Goal: Use online tool/utility: Utilize a website feature to perform a specific function

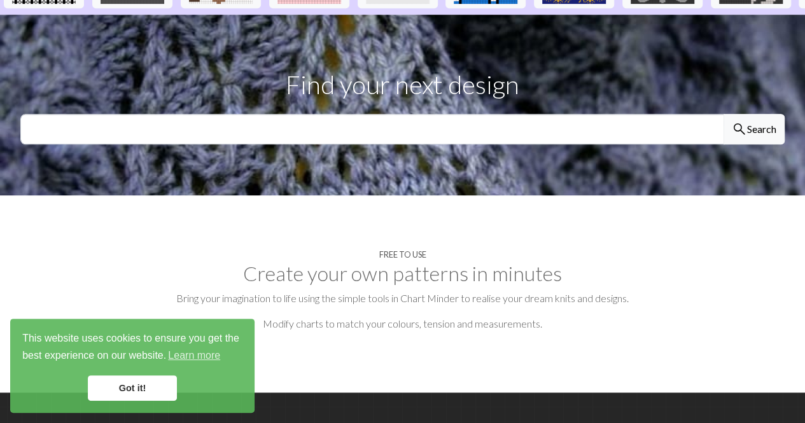
scroll to position [277, 0]
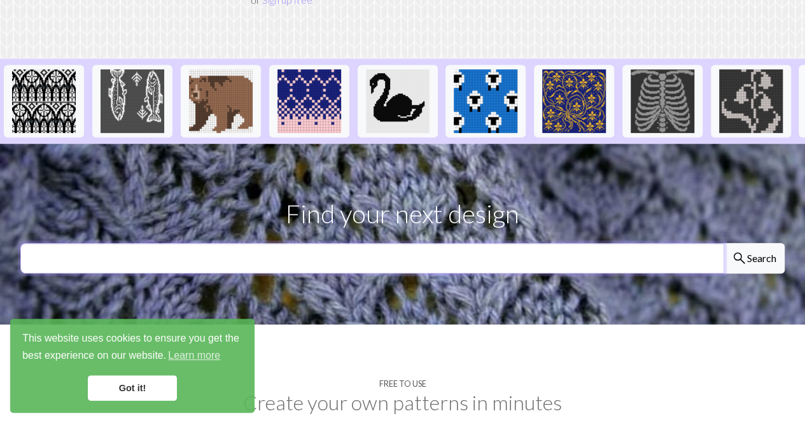
click at [369, 243] on input "text" at bounding box center [371, 258] width 703 height 31
type input "money text"
click at [723, 243] on button "search Search" at bounding box center [753, 258] width 61 height 31
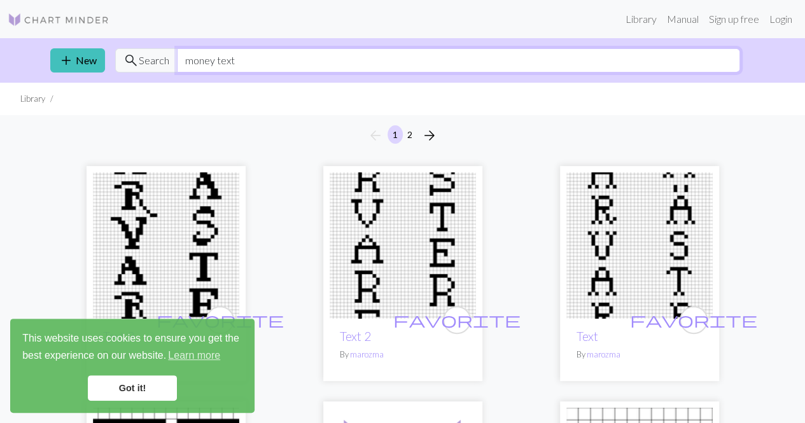
click at [356, 67] on input "money text" at bounding box center [458, 60] width 563 height 24
type input "money"
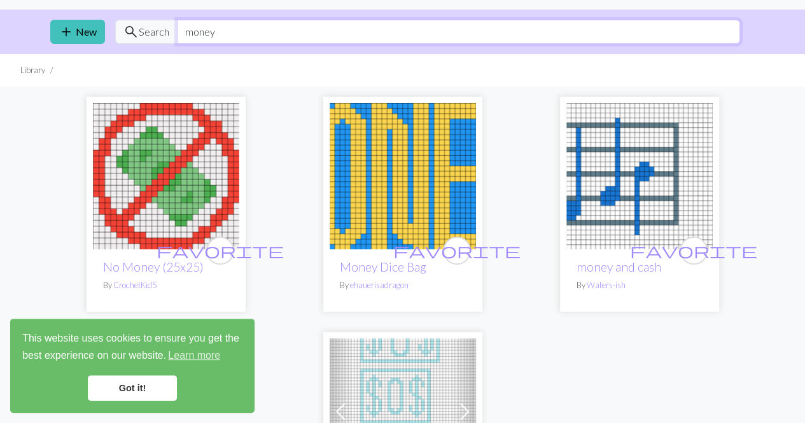
scroll to position [29, 0]
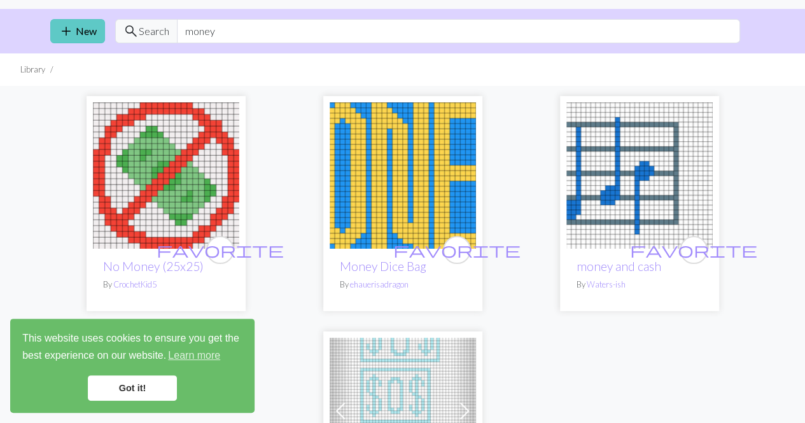
click at [84, 34] on link "add New" at bounding box center [77, 31] width 55 height 24
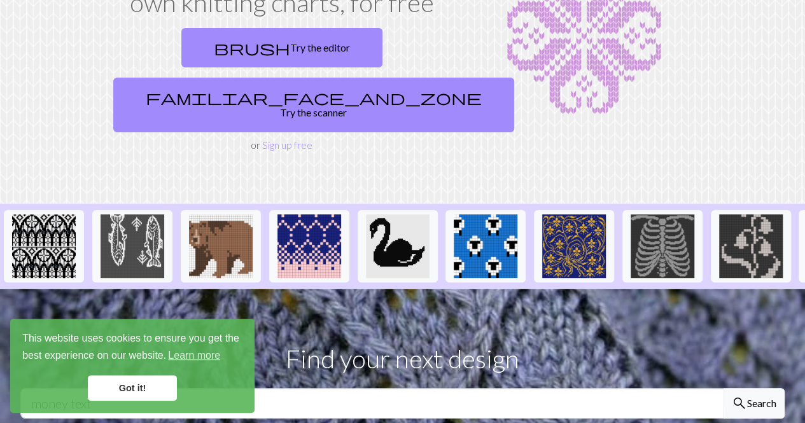
scroll to position [59, 0]
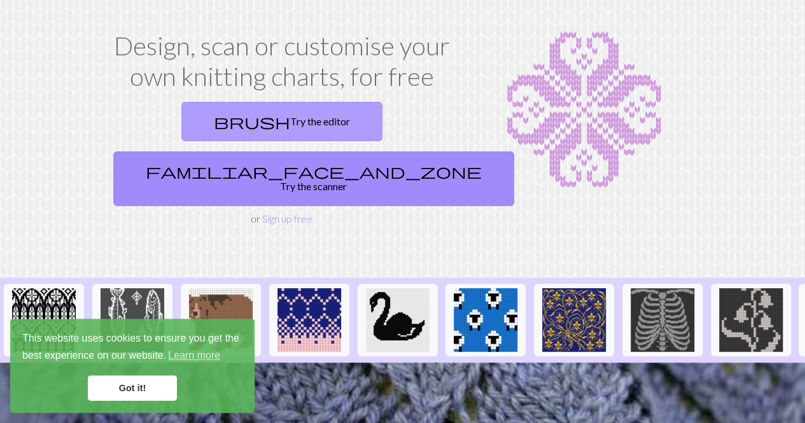
click at [220, 119] on link "brush Try the editor" at bounding box center [281, 121] width 201 height 39
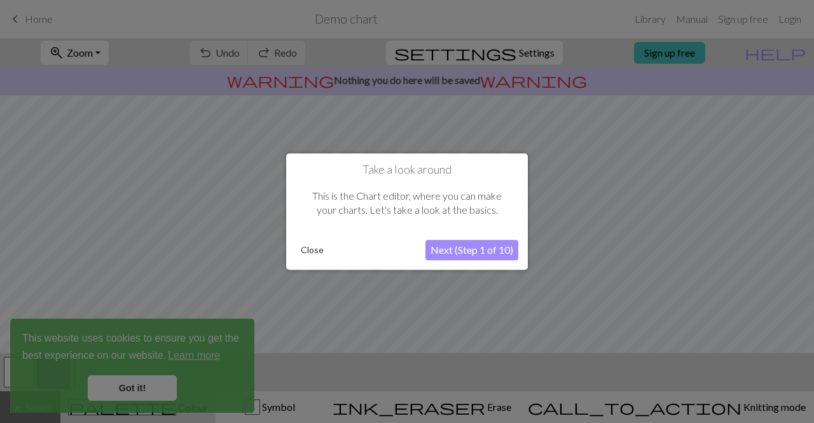
click at [473, 245] on button "Next (Step 1 of 10)" at bounding box center [472, 250] width 93 height 20
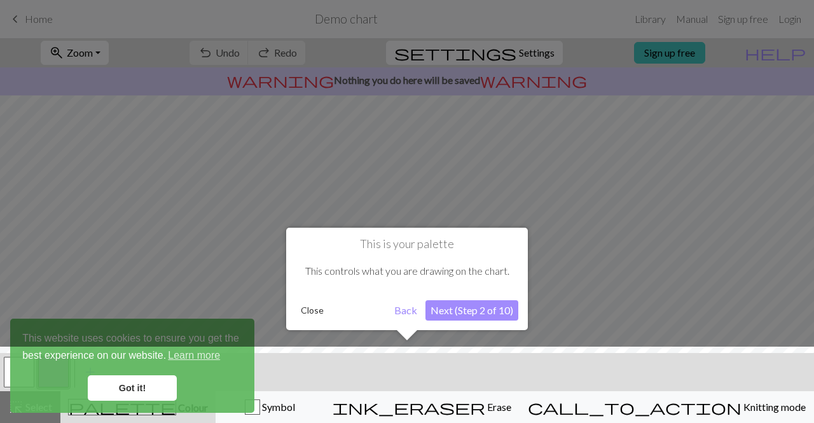
click at [464, 312] on button "Next (Step 2 of 10)" at bounding box center [472, 310] width 93 height 20
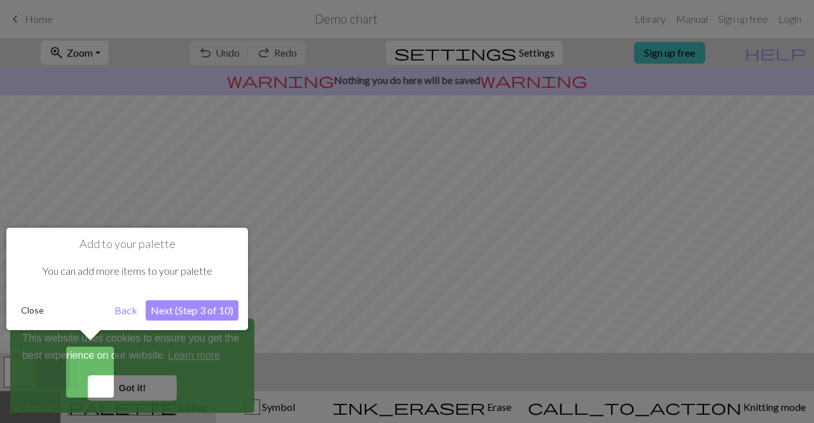
click at [219, 314] on button "Next (Step 3 of 10)" at bounding box center [192, 310] width 93 height 20
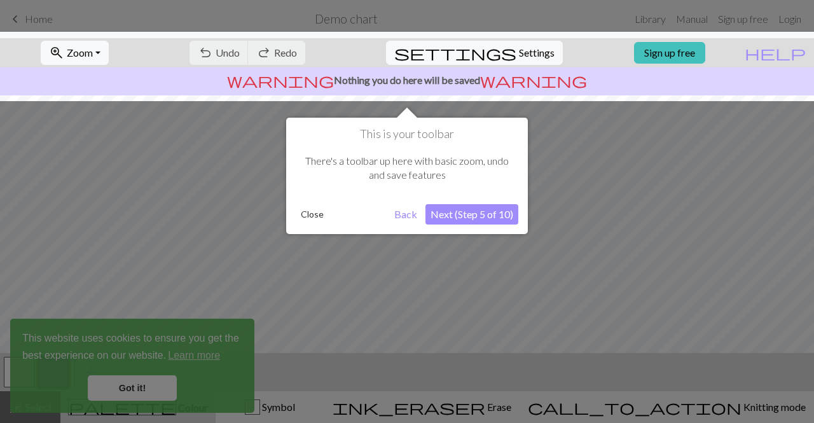
click at [477, 215] on button "Next (Step 5 of 10)" at bounding box center [472, 214] width 93 height 20
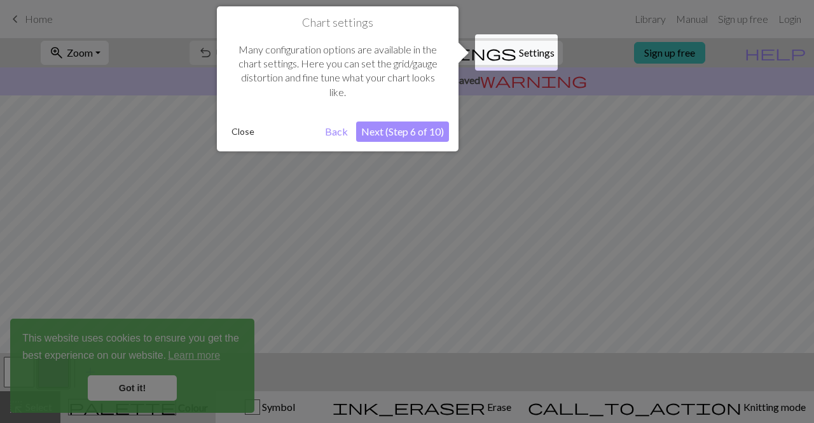
click at [429, 132] on button "Next (Step 6 of 10)" at bounding box center [402, 131] width 93 height 20
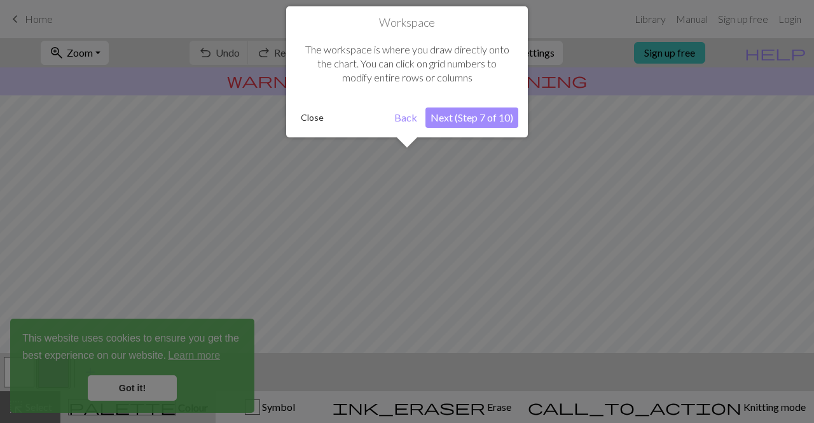
scroll to position [76, 0]
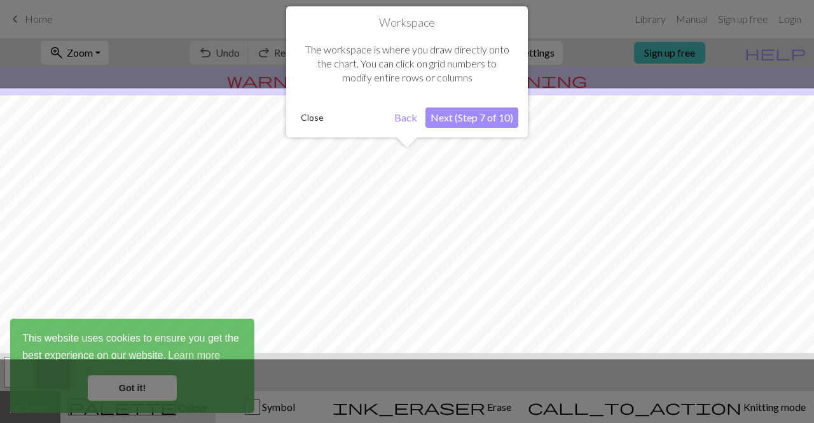
click at [313, 120] on button "Close" at bounding box center [312, 117] width 33 height 19
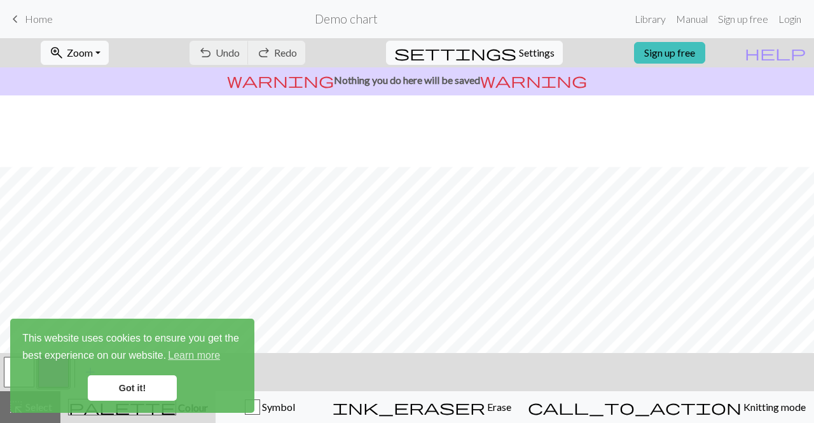
scroll to position [216, 0]
click at [157, 383] on link "Got it!" at bounding box center [132, 387] width 89 height 25
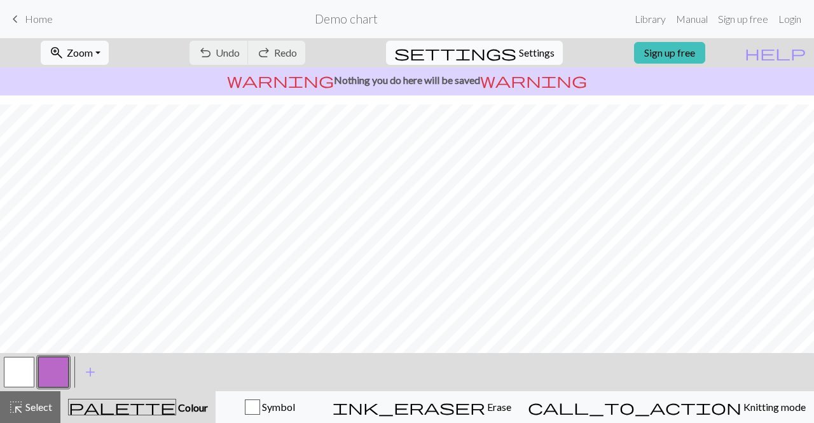
click at [539, 51] on span "Settings" at bounding box center [537, 52] width 36 height 15
select select "aran"
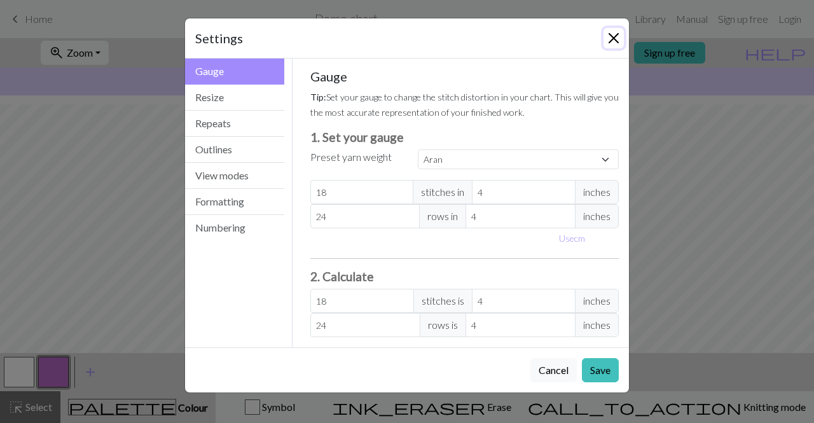
click at [614, 43] on button "Close" at bounding box center [614, 38] width 20 height 20
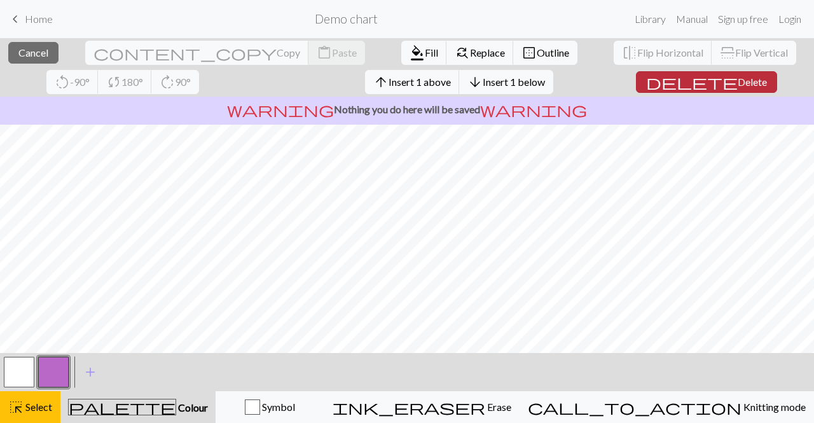
click at [672, 79] on button "delete Delete" at bounding box center [706, 82] width 141 height 22
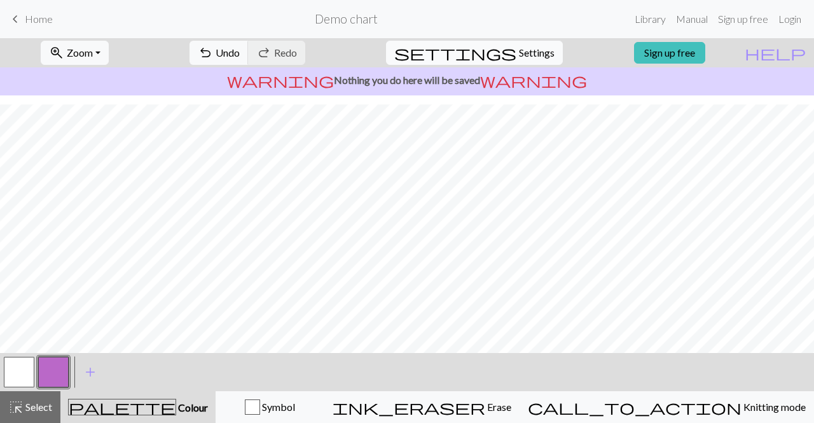
click at [525, 56] on span "Settings" at bounding box center [537, 52] width 36 height 15
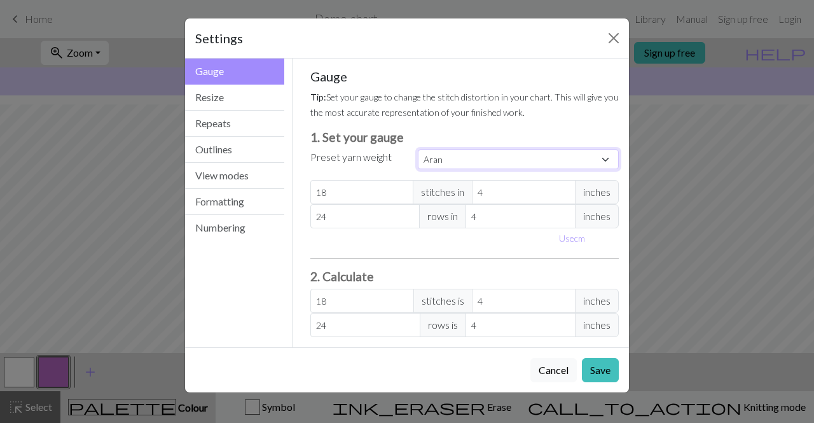
click at [428, 165] on select "Custom Square Lace Light Fingering Fingering Sport Double knit Worsted Aran Bul…" at bounding box center [518, 159] width 201 height 20
click at [433, 121] on div "Gauge Tip: Set your gauge to change the stitch distortion in your chart. This w…" at bounding box center [464, 203] width 309 height 268
click at [368, 186] on input "18" at bounding box center [362, 192] width 104 height 24
select select "custom"
type input "1"
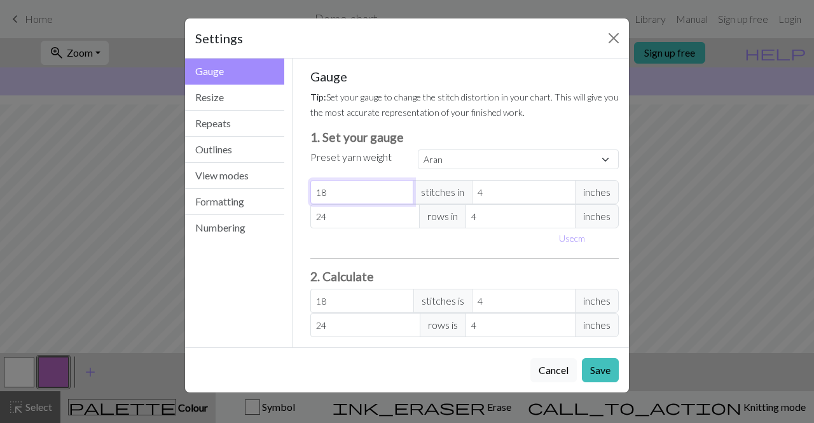
type input "1"
type input "0"
type input "1"
type input "13"
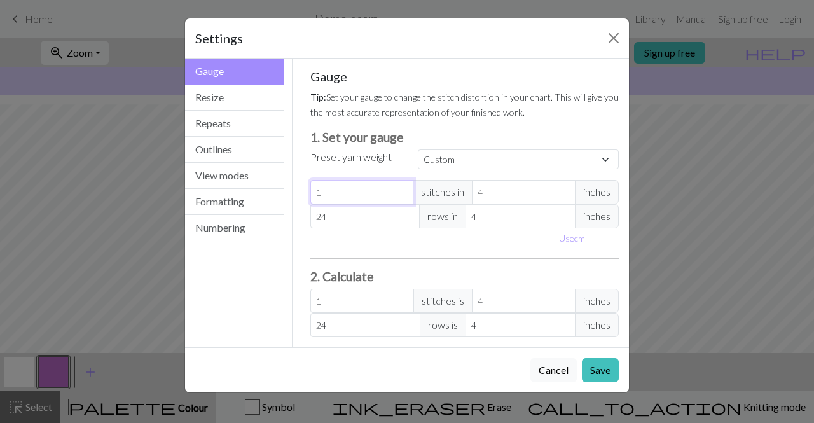
type input "13"
type input "1"
type input "12"
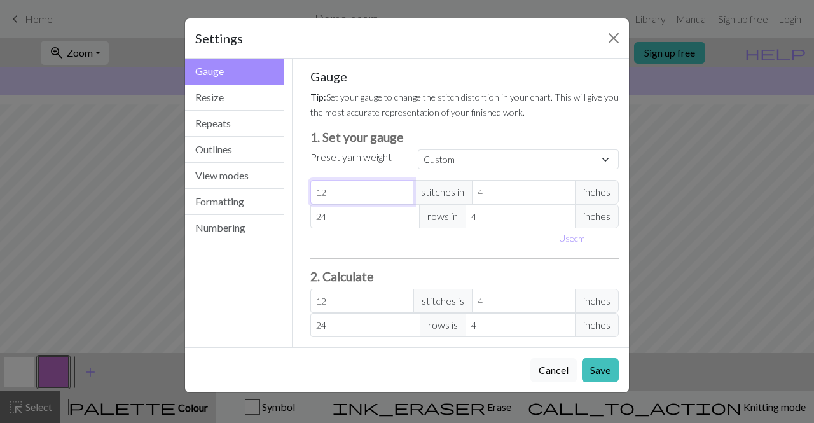
type input "12"
click at [505, 195] on input "4" at bounding box center [524, 192] width 104 height 24
click at [604, 363] on button "Save" at bounding box center [600, 370] width 37 height 24
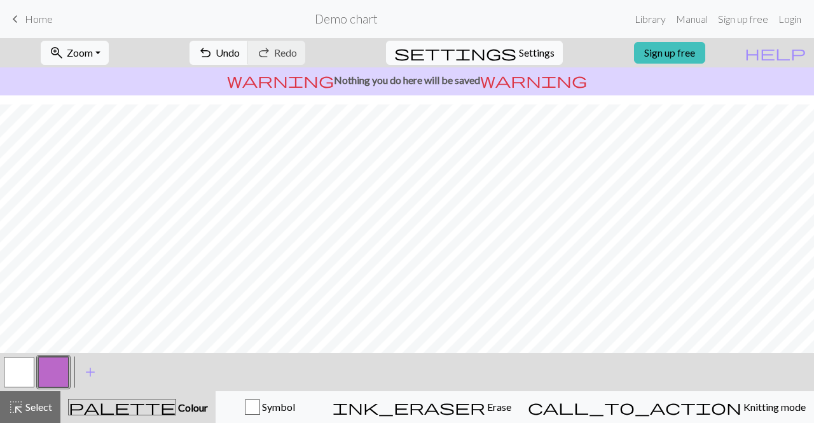
click at [538, 54] on span "Settings" at bounding box center [537, 52] width 36 height 15
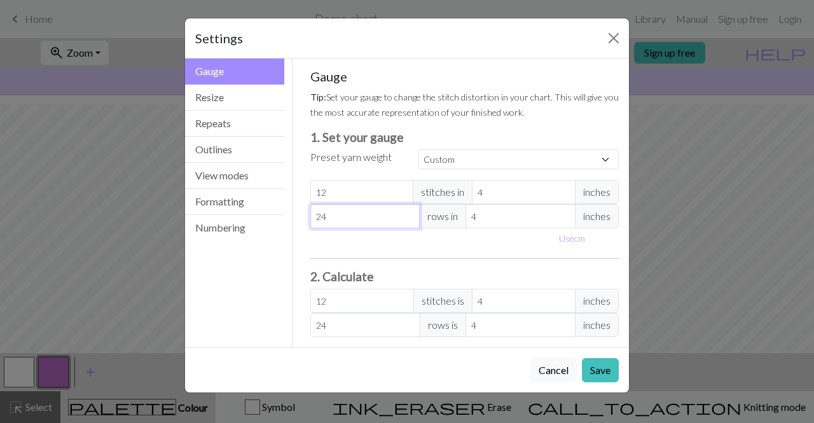
click at [399, 222] on input "24" at bounding box center [365, 216] width 110 height 24
click at [478, 117] on p "Tip: Set your gauge to change the stitch distortion in your chart. This will gi…" at bounding box center [464, 104] width 309 height 31
click at [478, 169] on div "Custom Square Lace Light Fingering Fingering Sport Double knit Worsted Aran Bul…" at bounding box center [518, 159] width 216 height 20
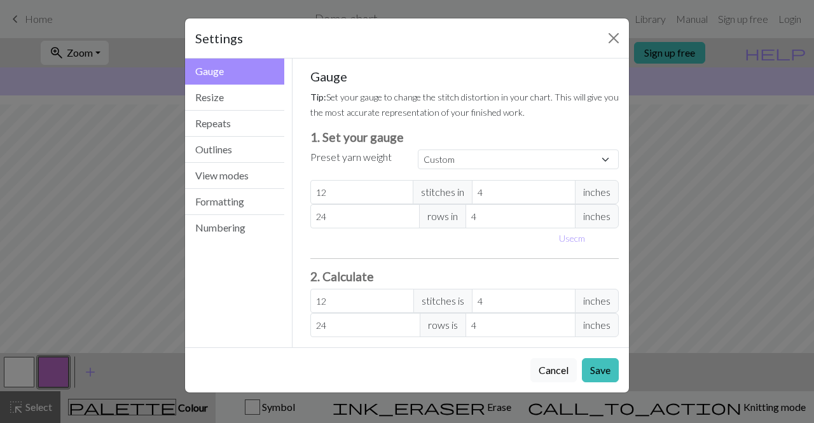
click at [478, 169] on div "Custom Square Lace Light Fingering Fingering Sport Double knit Worsted Aran Bul…" at bounding box center [518, 159] width 216 height 20
click at [530, 165] on select "Custom Square Lace Light Fingering Fingering Sport Double knit Worsted Aran Bul…" at bounding box center [518, 159] width 201 height 20
select select "aran"
click at [418, 149] on select "Custom Square Lace Light Fingering Fingering Sport Double knit Worsted Aran Bul…" at bounding box center [518, 159] width 201 height 20
type input "18"
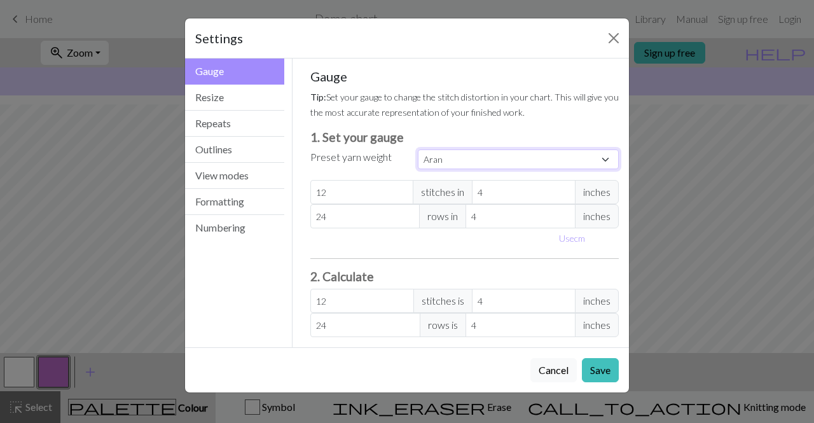
type input "18"
click at [597, 366] on button "Save" at bounding box center [600, 370] width 37 height 24
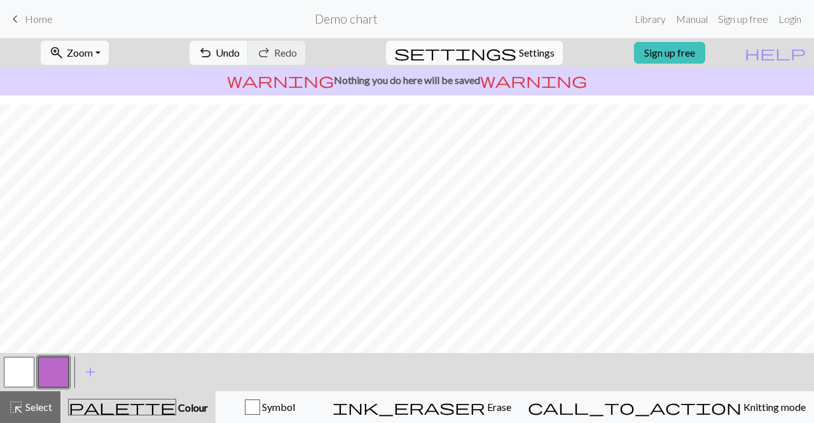
click at [530, 53] on span "Settings" at bounding box center [537, 52] width 36 height 15
select select "aran"
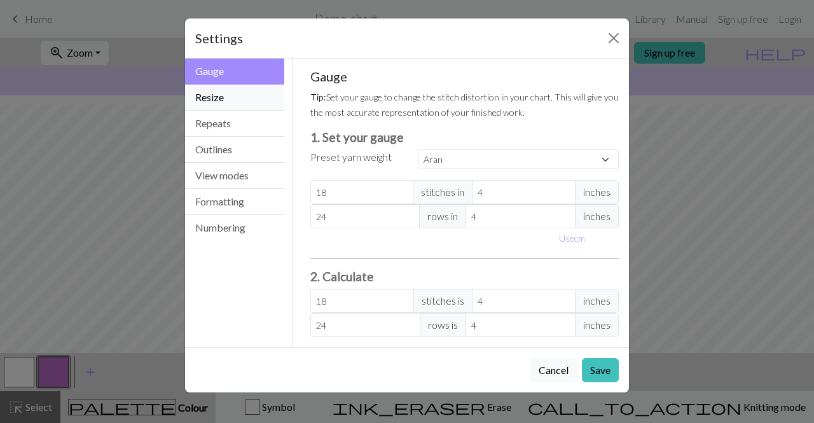
click at [235, 95] on button "Resize" at bounding box center [234, 98] width 99 height 26
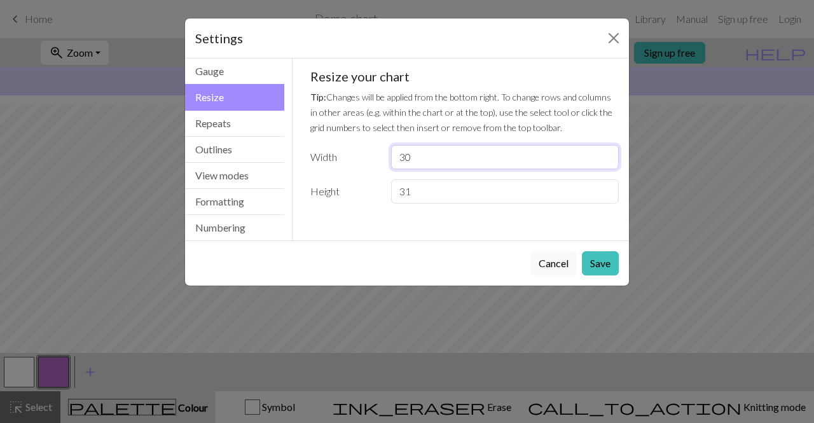
click at [414, 153] on input "30" at bounding box center [505, 157] width 228 height 24
type input "3"
type input "12"
click at [588, 260] on button "Save" at bounding box center [600, 263] width 37 height 24
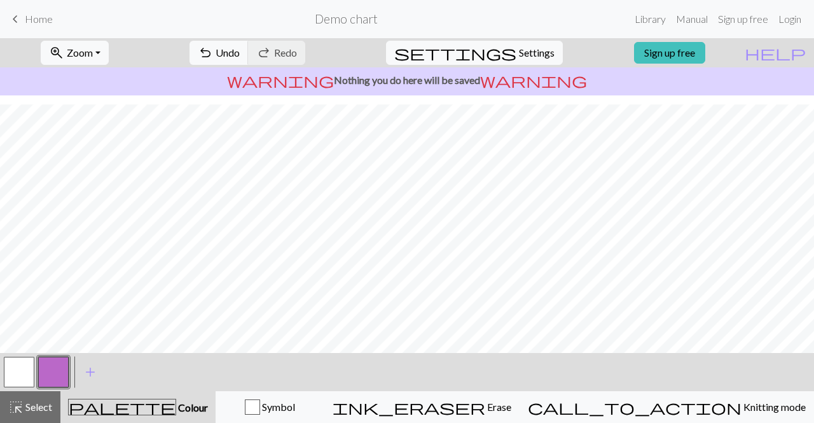
click at [48, 363] on button "button" at bounding box center [53, 372] width 31 height 31
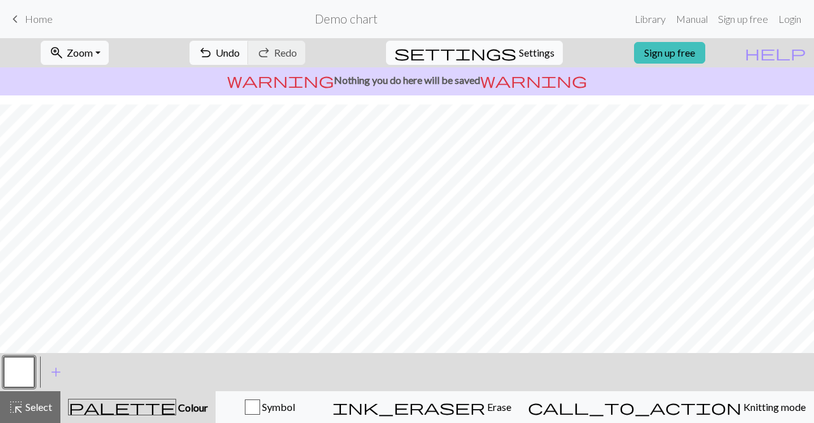
click at [529, 53] on span "Settings" at bounding box center [537, 52] width 36 height 15
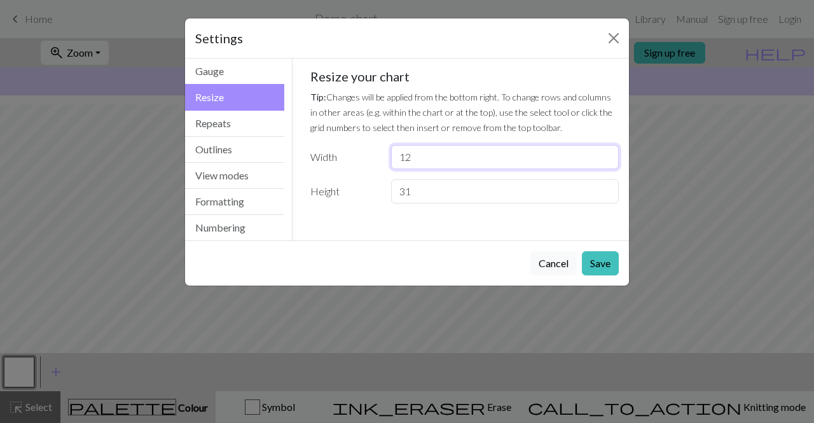
click at [433, 162] on input "12" at bounding box center [505, 157] width 228 height 24
type input "1"
type input "26"
click at [602, 269] on button "Save" at bounding box center [600, 263] width 37 height 24
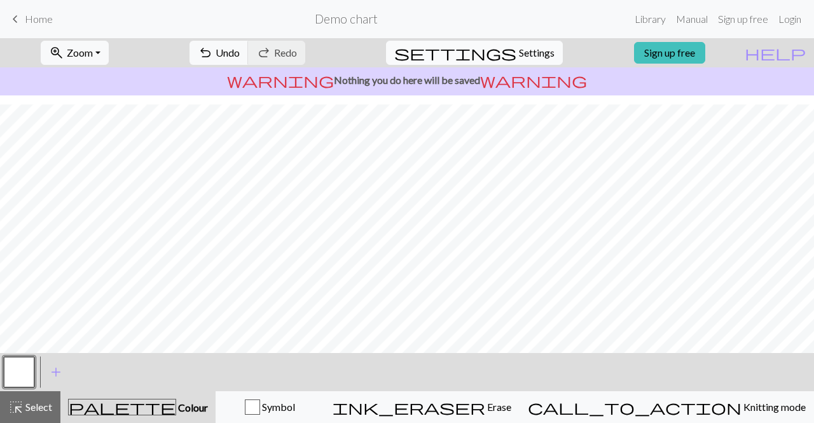
click at [534, 55] on span "Settings" at bounding box center [537, 52] width 36 height 15
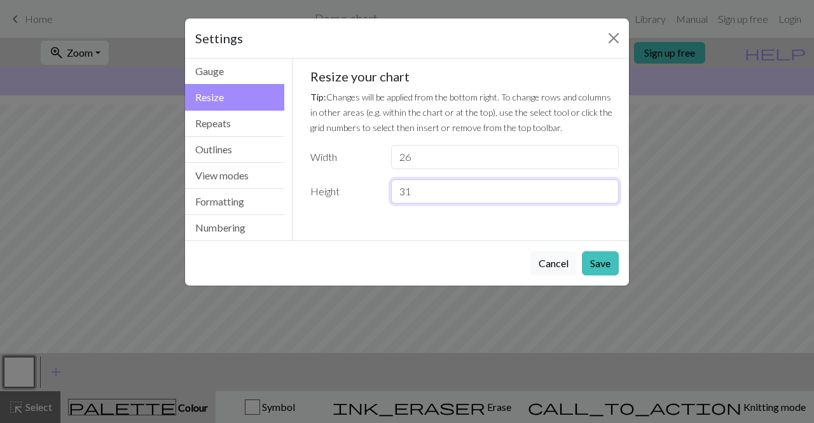
click at [549, 189] on input "31" at bounding box center [505, 191] width 228 height 24
type input "3"
type input "2"
type input "15"
click at [615, 269] on button "Save" at bounding box center [600, 263] width 37 height 24
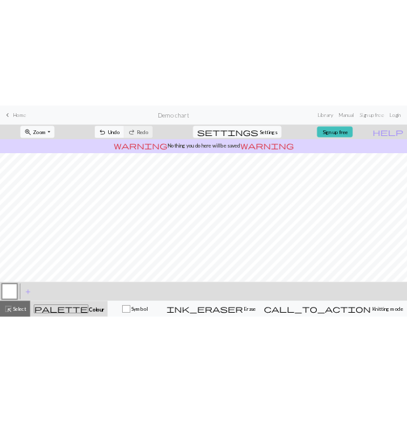
scroll to position [0, 0]
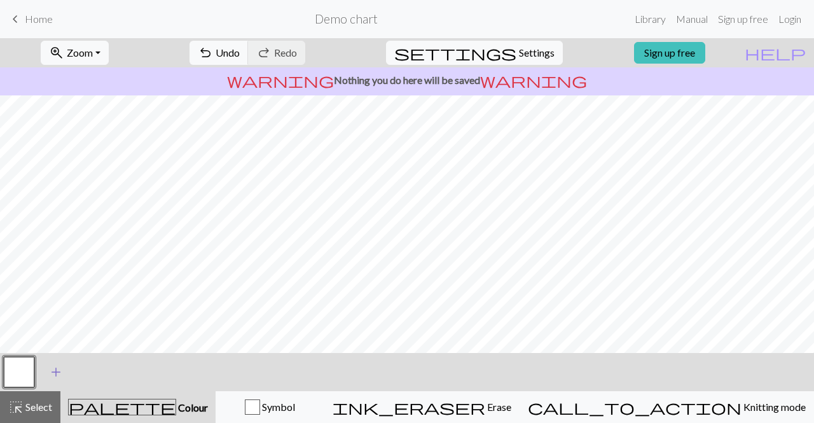
click at [57, 375] on span "add" at bounding box center [55, 372] width 15 height 18
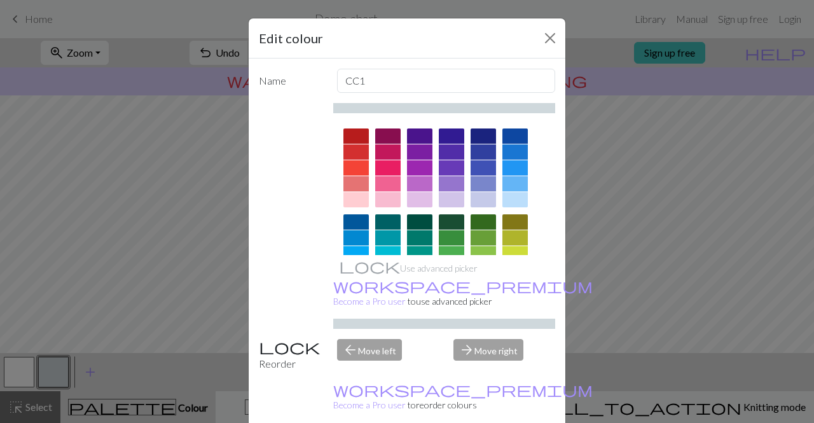
click at [455, 221] on div at bounding box center [451, 221] width 25 height 15
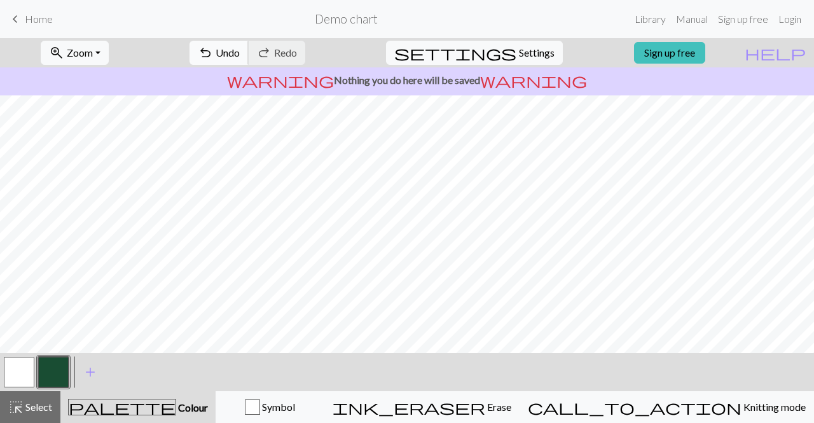
click at [240, 57] on span "Undo" at bounding box center [228, 52] width 24 height 12
click at [240, 49] on span "Undo" at bounding box center [228, 52] width 24 height 12
click at [15, 373] on button "button" at bounding box center [19, 372] width 31 height 31
click at [41, 373] on button "button" at bounding box center [53, 372] width 31 height 31
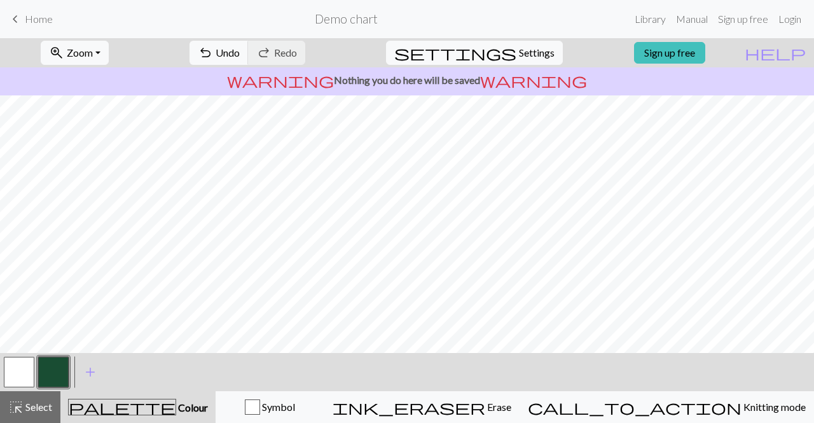
click at [54, 366] on button "button" at bounding box center [53, 372] width 31 height 31
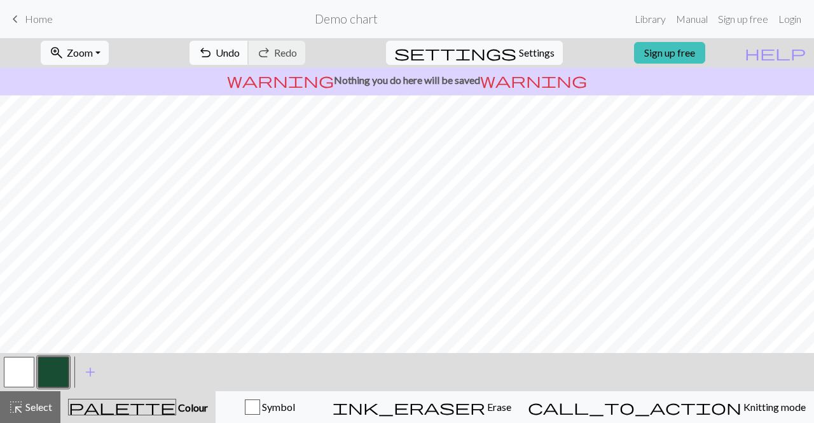
click at [240, 55] on span "Undo" at bounding box center [228, 52] width 24 height 12
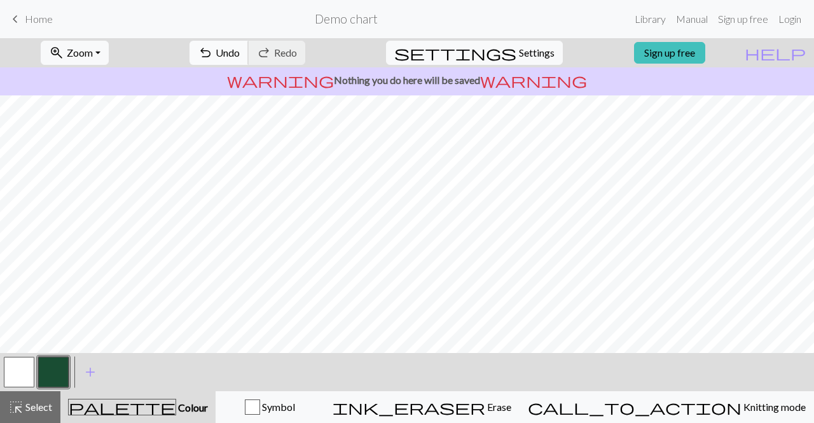
click at [240, 54] on span "Undo" at bounding box center [228, 52] width 24 height 12
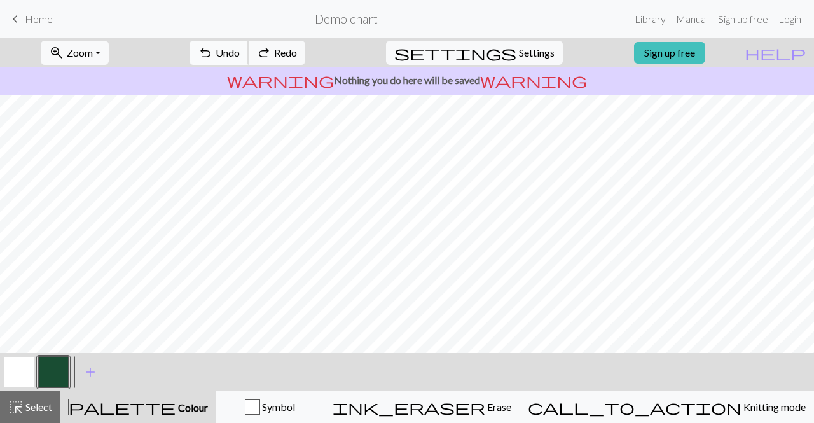
click at [240, 54] on span "Undo" at bounding box center [228, 52] width 24 height 12
click at [17, 377] on button "button" at bounding box center [19, 372] width 31 height 31
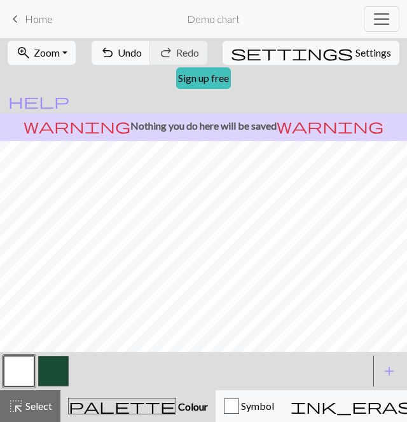
click at [59, 381] on button "button" at bounding box center [53, 371] width 31 height 31
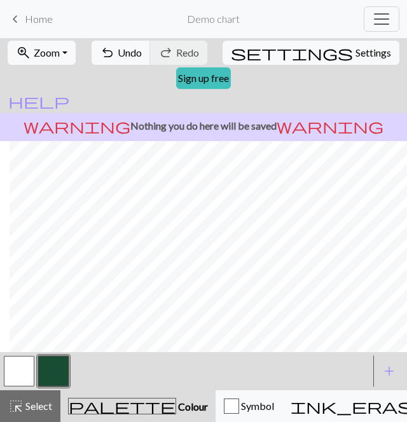
scroll to position [0, 109]
click at [23, 373] on button "button" at bounding box center [19, 371] width 31 height 31
click at [28, 371] on button "button" at bounding box center [19, 371] width 31 height 31
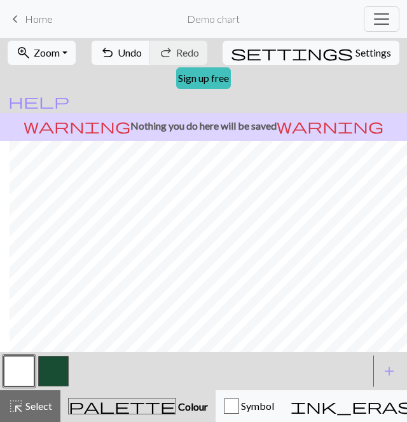
click at [53, 376] on button "button" at bounding box center [53, 371] width 31 height 31
click at [48, 373] on button "button" at bounding box center [53, 371] width 31 height 31
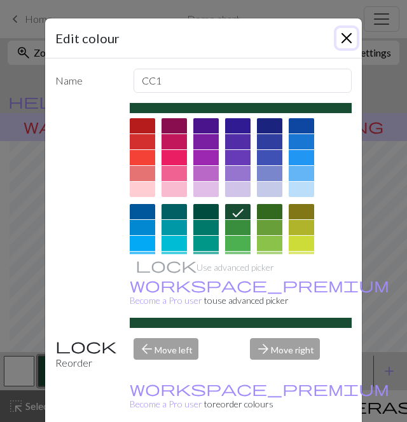
click at [339, 38] on button "Close" at bounding box center [346, 38] width 20 height 20
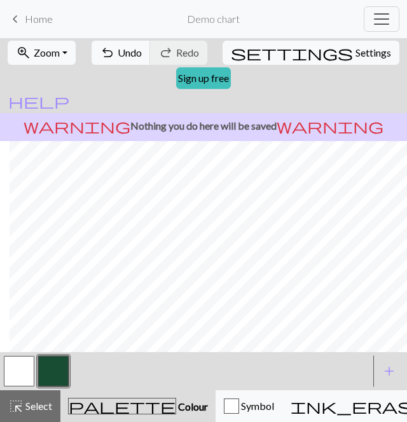
click at [59, 371] on button "button" at bounding box center [53, 371] width 31 height 31
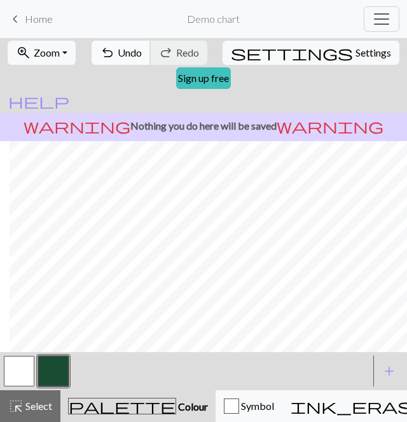
click at [121, 55] on span "Undo" at bounding box center [130, 52] width 24 height 12
click at [119, 57] on button "undo Undo Undo" at bounding box center [121, 53] width 59 height 24
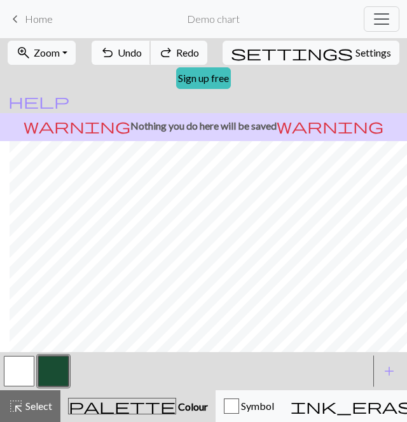
click at [119, 57] on button "undo Undo Undo" at bounding box center [121, 53] width 59 height 24
click at [121, 49] on span "Undo" at bounding box center [130, 52] width 24 height 12
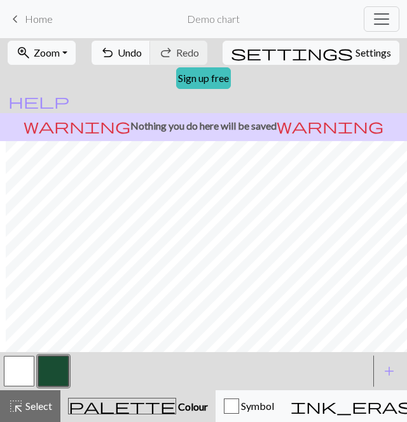
scroll to position [0, 105]
click at [131, 53] on span "Undo" at bounding box center [130, 52] width 24 height 12
click at [123, 54] on span "Undo" at bounding box center [130, 52] width 24 height 12
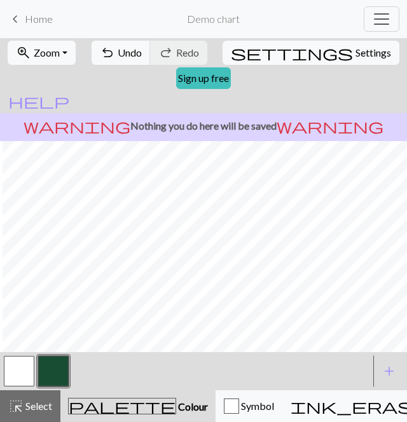
scroll to position [0, 102]
click at [0, 361] on div "< > add Add a colour" at bounding box center [203, 371] width 407 height 38
click at [18, 367] on button "button" at bounding box center [19, 371] width 31 height 31
click at [50, 378] on button "button" at bounding box center [53, 371] width 31 height 31
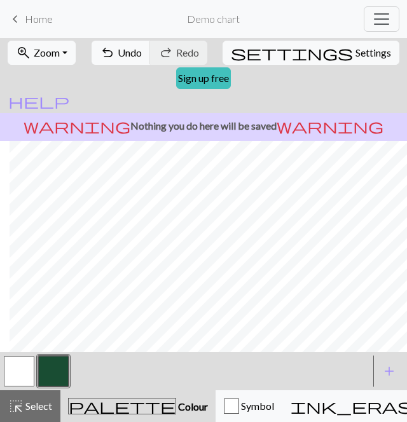
click at [20, 374] on button "button" at bounding box center [19, 371] width 31 height 31
click at [62, 370] on button "button" at bounding box center [53, 371] width 31 height 31
click at [27, 378] on button "button" at bounding box center [19, 371] width 31 height 31
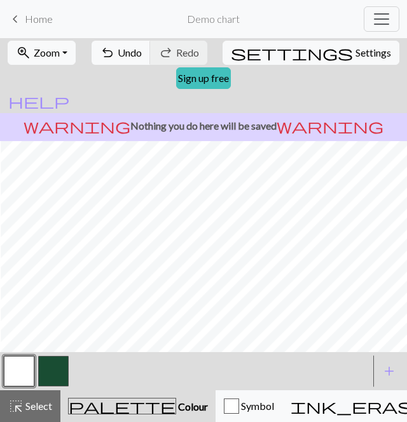
scroll to position [0, 0]
click at [56, 368] on button "button" at bounding box center [53, 371] width 31 height 31
click at [23, 373] on button "button" at bounding box center [19, 371] width 31 height 31
click at [58, 369] on button "button" at bounding box center [53, 371] width 31 height 31
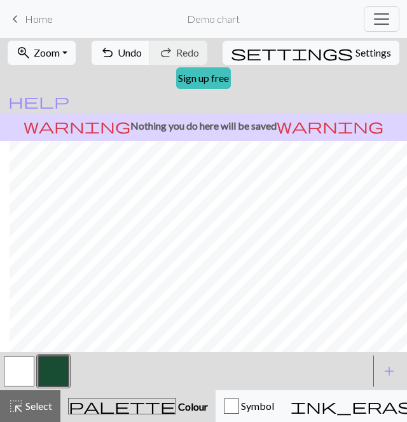
click at [22, 380] on button "button" at bounding box center [19, 371] width 31 height 31
click at [55, 378] on button "button" at bounding box center [53, 371] width 31 height 31
click at [20, 368] on button "button" at bounding box center [19, 371] width 31 height 31
click at [52, 366] on button "button" at bounding box center [53, 371] width 31 height 31
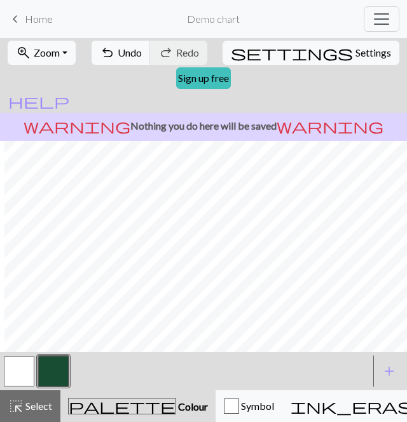
click at [22, 370] on button "button" at bounding box center [19, 371] width 31 height 31
click at [59, 377] on button "button" at bounding box center [53, 371] width 31 height 31
click at [131, 59] on button "undo Undo Undo" at bounding box center [121, 53] width 59 height 24
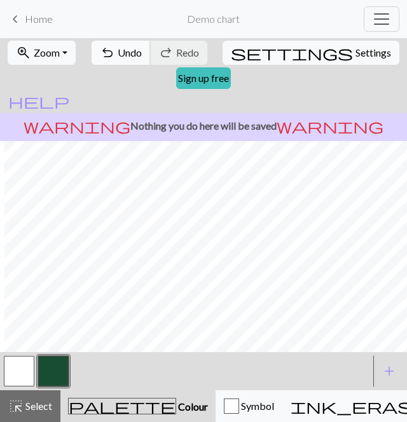
click at [130, 49] on span "Undo" at bounding box center [130, 52] width 24 height 12
click at [120, 55] on span "Undo" at bounding box center [130, 52] width 24 height 12
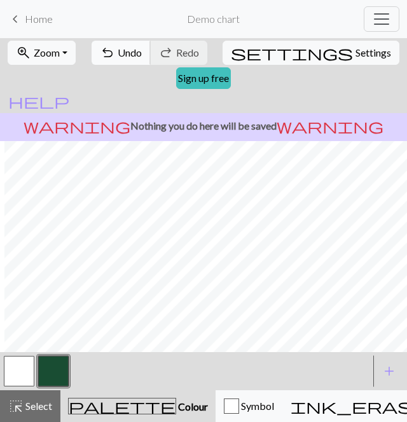
click at [142, 56] on span "Undo" at bounding box center [130, 52] width 24 height 12
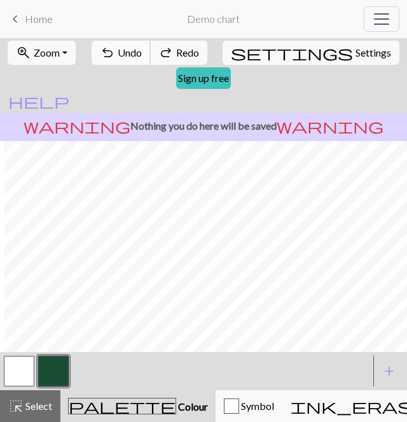
click at [142, 56] on span "Undo" at bounding box center [130, 52] width 24 height 12
click at [132, 53] on span "Undo" at bounding box center [130, 52] width 24 height 12
click at [20, 376] on button "button" at bounding box center [19, 371] width 31 height 31
click at [48, 373] on button "button" at bounding box center [53, 371] width 31 height 31
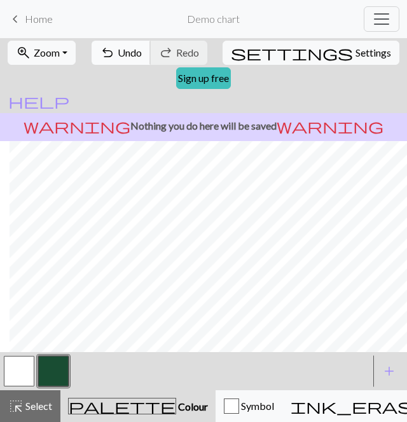
click at [132, 52] on span "Undo" at bounding box center [130, 52] width 24 height 12
click at [129, 55] on span "Undo" at bounding box center [130, 52] width 24 height 12
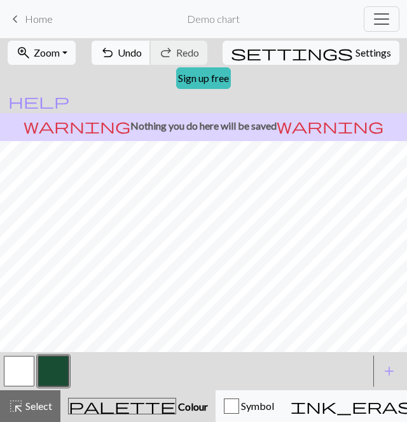
click at [121, 52] on span "Undo" at bounding box center [130, 52] width 24 height 12
click at [130, 54] on span "Undo" at bounding box center [130, 52] width 24 height 12
click at [131, 58] on span "Undo" at bounding box center [130, 52] width 24 height 12
click at [126, 48] on span "Undo" at bounding box center [130, 52] width 24 height 12
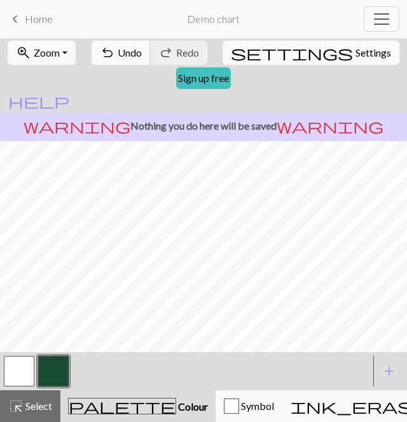
click at [115, 57] on span "undo" at bounding box center [107, 53] width 15 height 18
click at [115, 55] on span "undo" at bounding box center [107, 53] width 15 height 18
click at [108, 52] on span "undo" at bounding box center [107, 53] width 15 height 18
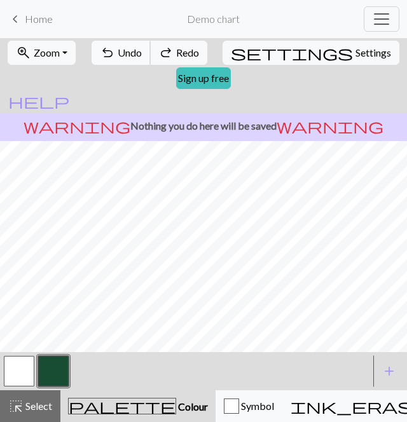
click at [108, 52] on span "undo" at bounding box center [107, 53] width 15 height 18
click at [25, 367] on button "button" at bounding box center [19, 371] width 31 height 31
click at [58, 378] on button "button" at bounding box center [53, 371] width 31 height 31
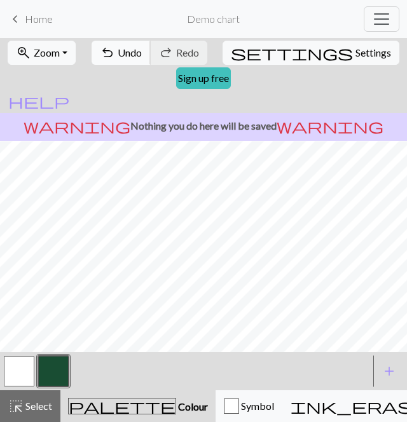
click at [129, 43] on button "undo Undo Undo" at bounding box center [121, 53] width 59 height 24
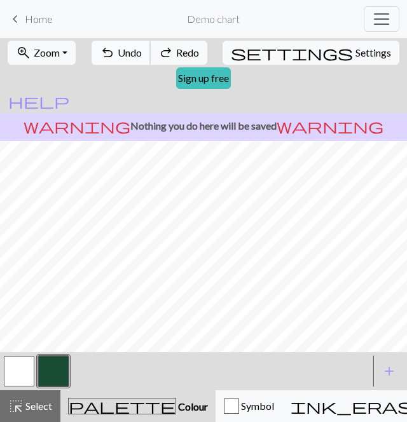
click at [129, 43] on button "undo Undo Undo" at bounding box center [121, 53] width 59 height 24
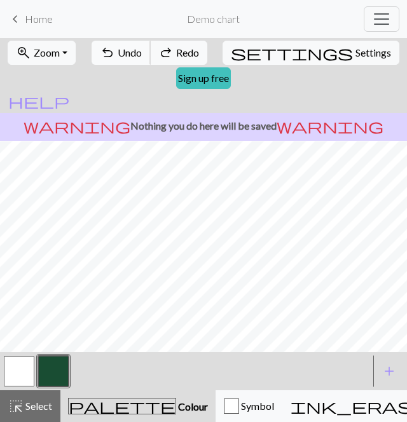
click at [129, 43] on button "undo Undo Undo" at bounding box center [121, 53] width 59 height 24
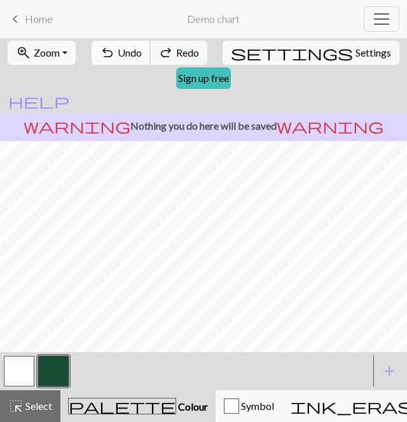
click at [129, 43] on button "undo Undo Undo" at bounding box center [121, 53] width 59 height 24
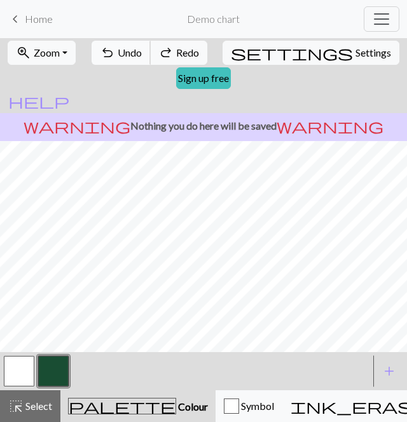
click at [129, 43] on button "undo Undo Undo" at bounding box center [121, 53] width 59 height 24
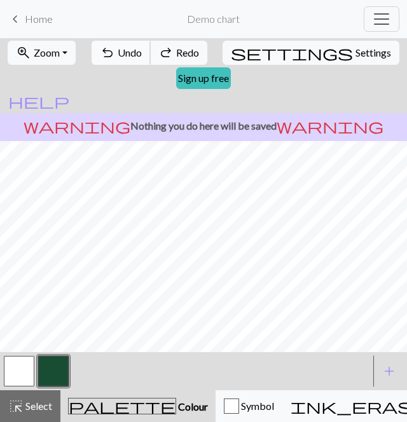
click at [129, 43] on button "undo Undo Undo" at bounding box center [121, 53] width 59 height 24
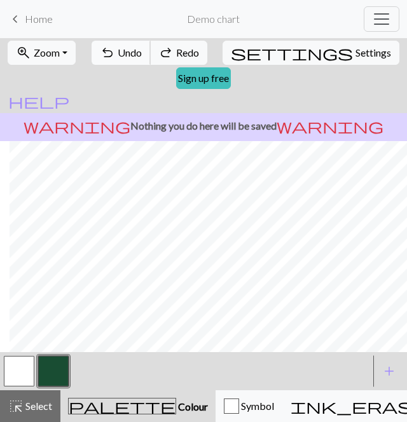
click at [117, 54] on button "undo Undo Undo" at bounding box center [121, 53] width 59 height 24
click at [122, 53] on span "Undo" at bounding box center [130, 52] width 24 height 12
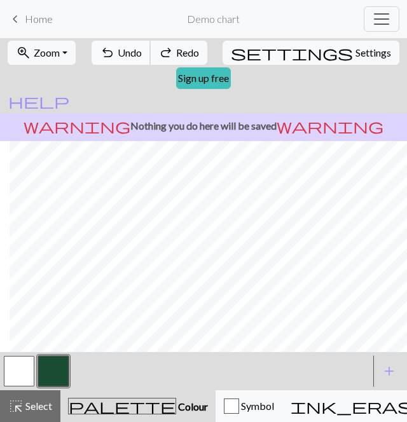
click at [122, 53] on span "Undo" at bounding box center [130, 52] width 24 height 12
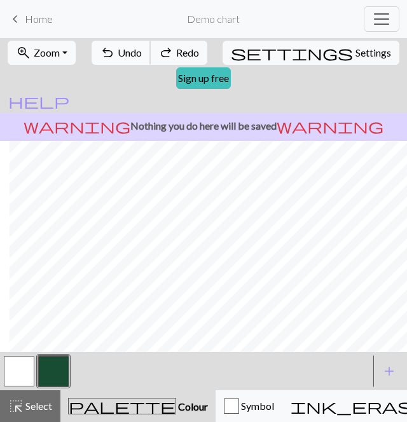
click at [122, 53] on span "Undo" at bounding box center [130, 52] width 24 height 12
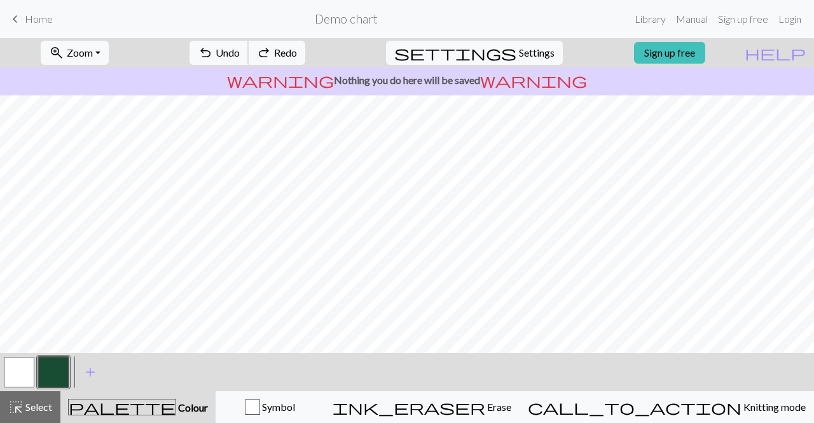
scroll to position [0, 0]
click at [15, 362] on button "button" at bounding box center [19, 372] width 31 height 31
click at [240, 57] on span "Undo" at bounding box center [228, 52] width 24 height 12
click at [249, 44] on button "undo Undo Undo" at bounding box center [219, 53] width 59 height 24
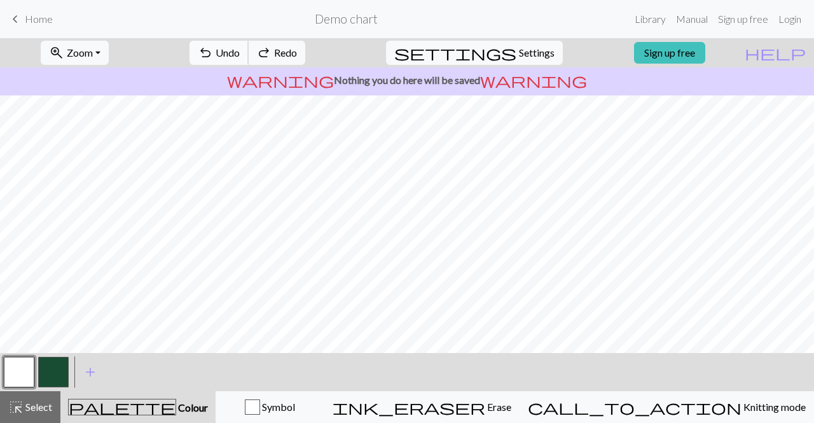
click at [249, 44] on button "undo Undo Undo" at bounding box center [219, 53] width 59 height 24
click at [240, 53] on span "Undo" at bounding box center [228, 52] width 24 height 12
click at [249, 55] on button "undo Undo Undo" at bounding box center [219, 53] width 59 height 24
click at [213, 46] on span "undo" at bounding box center [205, 53] width 15 height 18
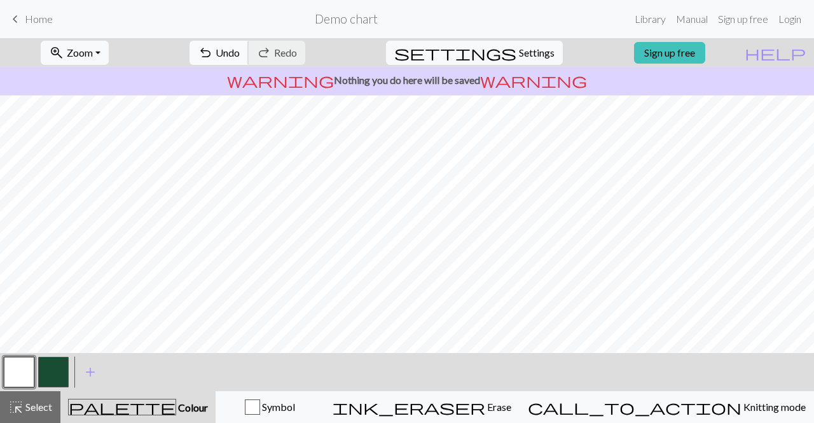
click at [240, 55] on span "Undo" at bounding box center [228, 52] width 24 height 12
click at [240, 46] on span "Undo" at bounding box center [228, 52] width 24 height 12
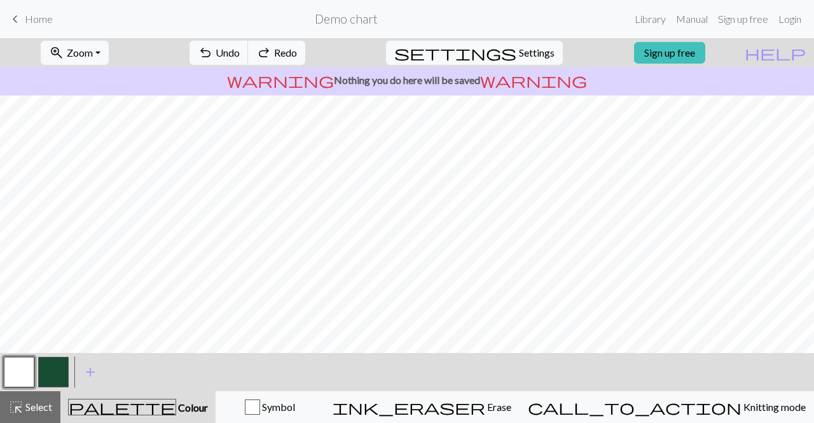
click at [58, 366] on button "button" at bounding box center [53, 372] width 31 height 31
click at [240, 50] on span "Undo" at bounding box center [228, 52] width 24 height 12
click at [16, 377] on button "button" at bounding box center [19, 372] width 31 height 31
click at [34, 370] on button "button" at bounding box center [19, 372] width 31 height 31
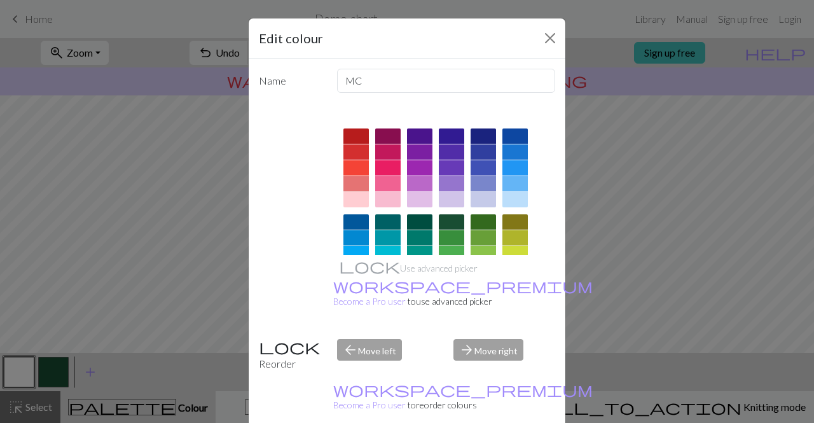
click at [51, 370] on div "Edit colour Name MC Use advanced picker workspace_premium Become a Pro user to …" at bounding box center [407, 211] width 814 height 423
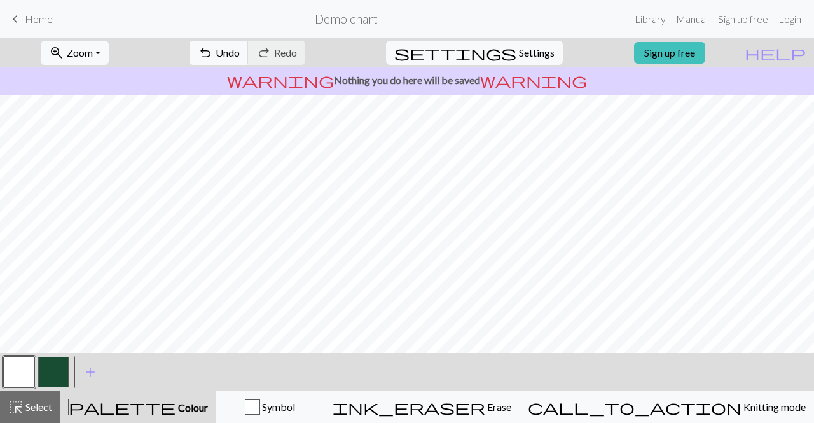
click at [51, 369] on button "button" at bounding box center [53, 372] width 31 height 31
click at [19, 378] on button "button" at bounding box center [19, 372] width 31 height 31
click at [55, 378] on button "button" at bounding box center [53, 372] width 31 height 31
click at [240, 58] on span "Undo" at bounding box center [228, 52] width 24 height 12
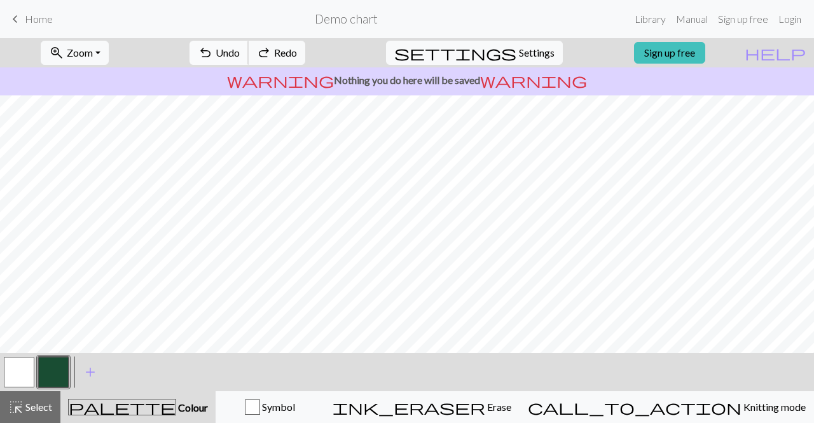
click at [240, 58] on span "Undo" at bounding box center [228, 52] width 24 height 12
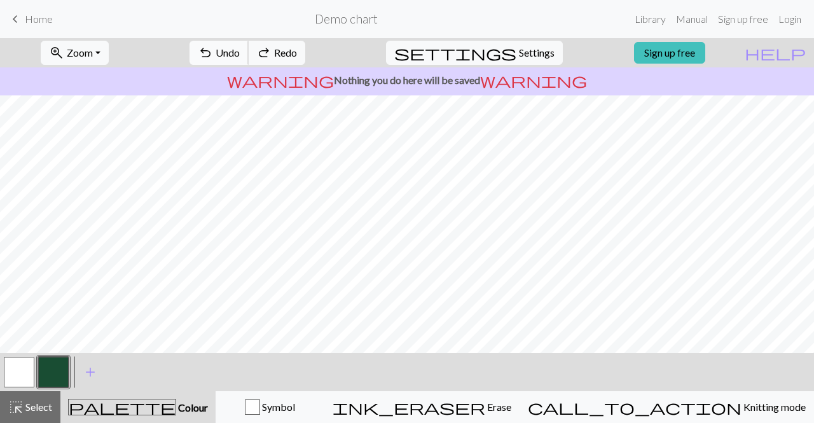
click at [240, 58] on span "Undo" at bounding box center [228, 52] width 24 height 12
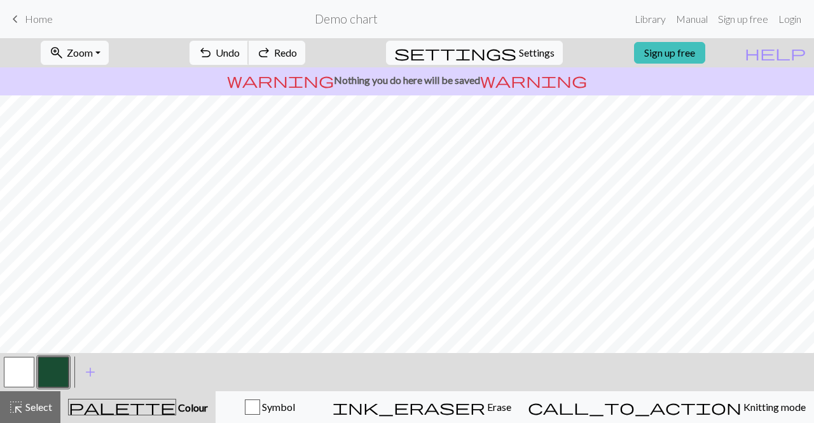
click at [240, 58] on span "Undo" at bounding box center [228, 52] width 24 height 12
